Goal: Task Accomplishment & Management: Manage account settings

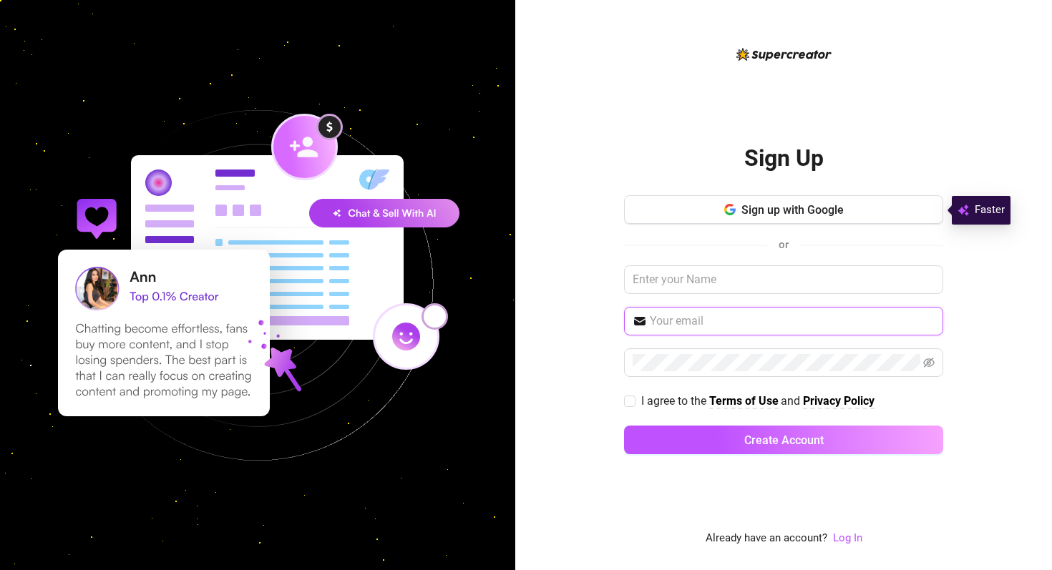
click at [677, 325] on input "text" at bounding box center [792, 321] width 285 height 17
type input "[EMAIL_ADDRESS][DOMAIN_NAME]"
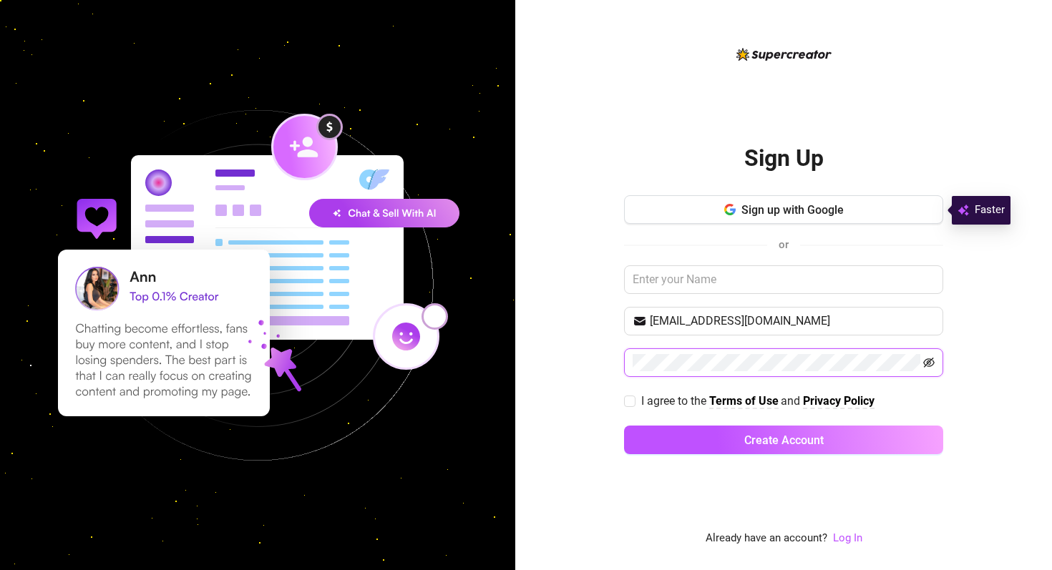
click at [930, 366] on icon "eye-invisible" at bounding box center [928, 362] width 11 height 11
click at [624, 426] on button "Create Account" at bounding box center [783, 440] width 319 height 29
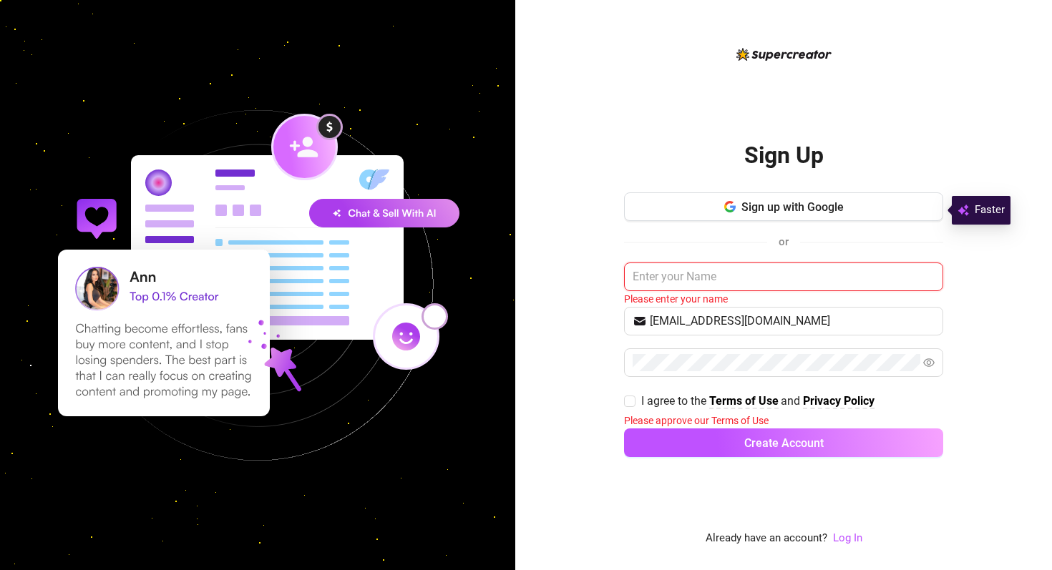
click at [756, 282] on input "text" at bounding box center [783, 277] width 319 height 29
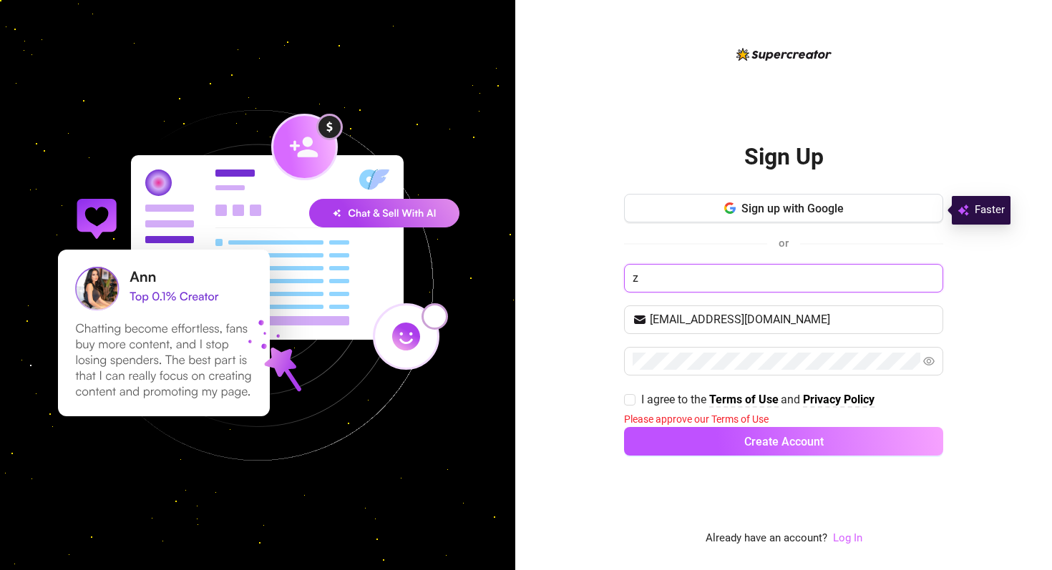
type input "z"
click at [847, 535] on link "Log In" at bounding box center [847, 538] width 29 height 13
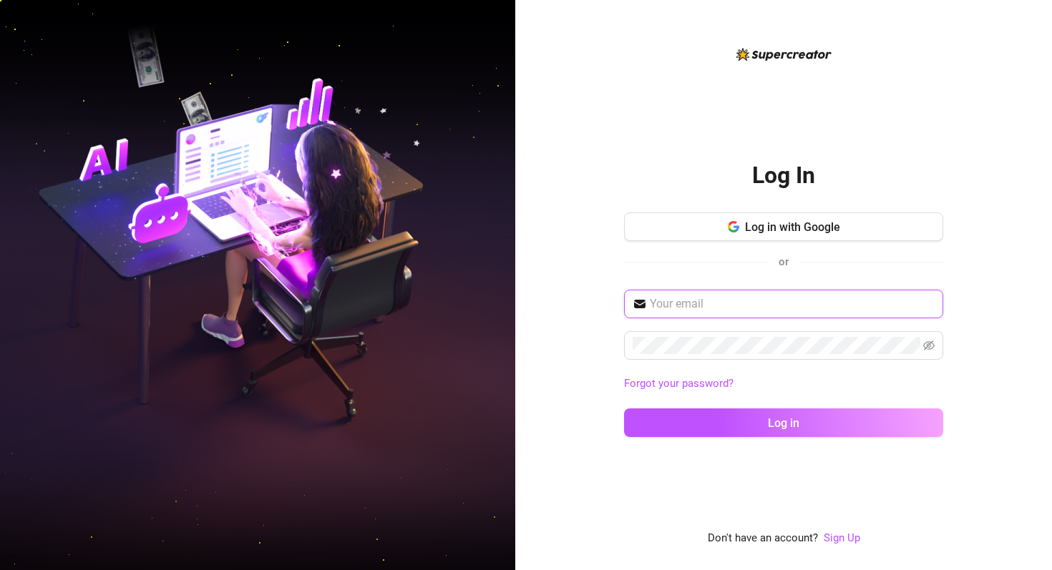
click at [705, 302] on input "text" at bounding box center [792, 303] width 285 height 17
type input "zivcherniak@gmail.com"
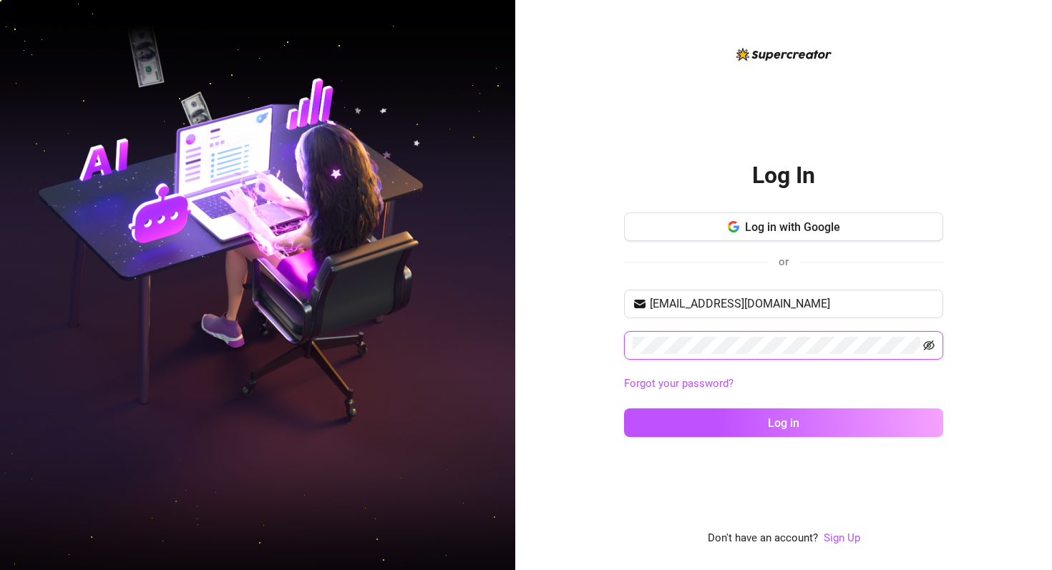
click at [929, 343] on icon "eye-invisible" at bounding box center [928, 346] width 11 height 10
click at [624, 409] on button "Log in" at bounding box center [783, 423] width 319 height 29
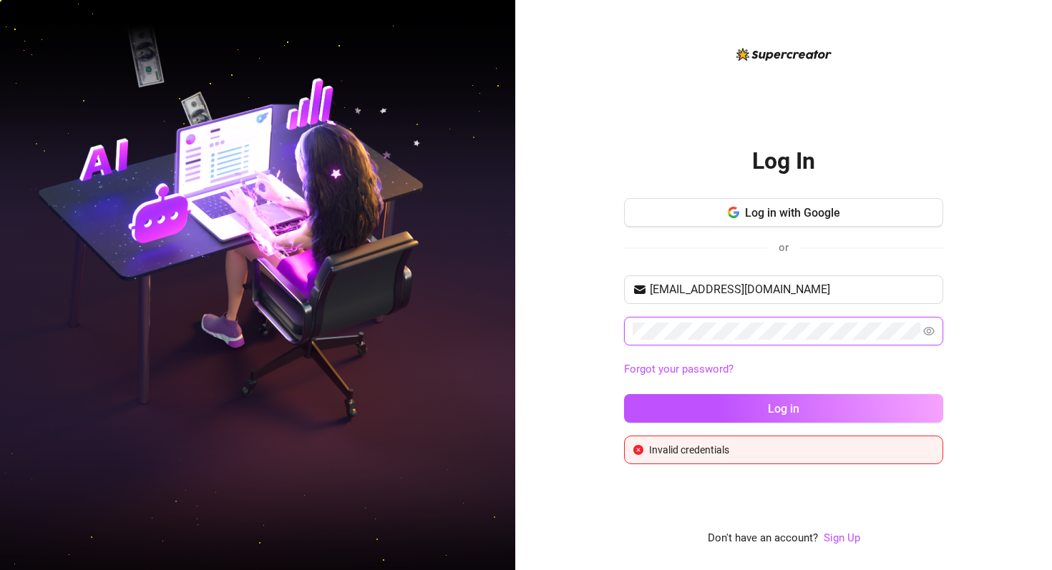
click at [624, 394] on button "Log in" at bounding box center [783, 408] width 319 height 29
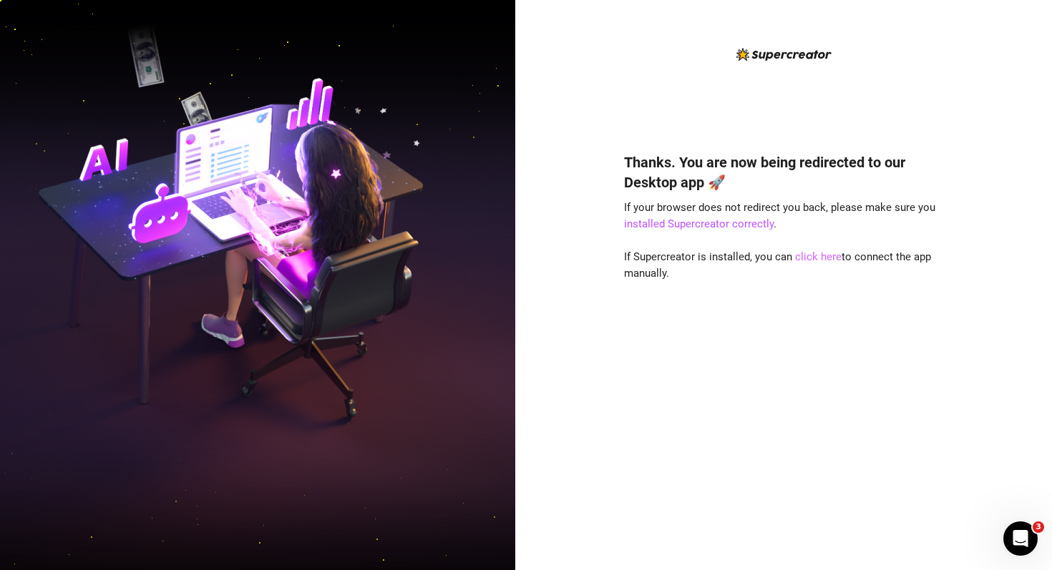
click at [814, 257] on link "click here" at bounding box center [818, 256] width 47 height 13
